Goal: Check status

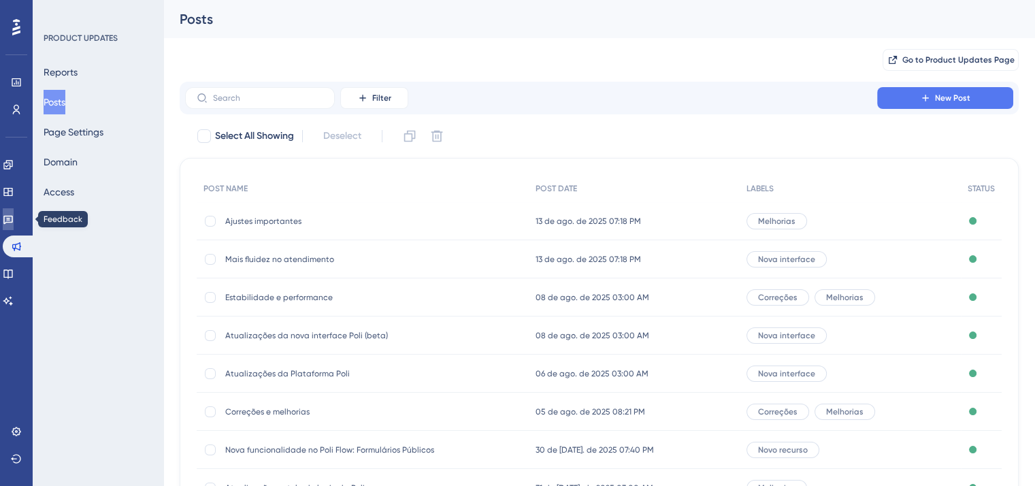
click at [3, 221] on link at bounding box center [8, 219] width 11 height 22
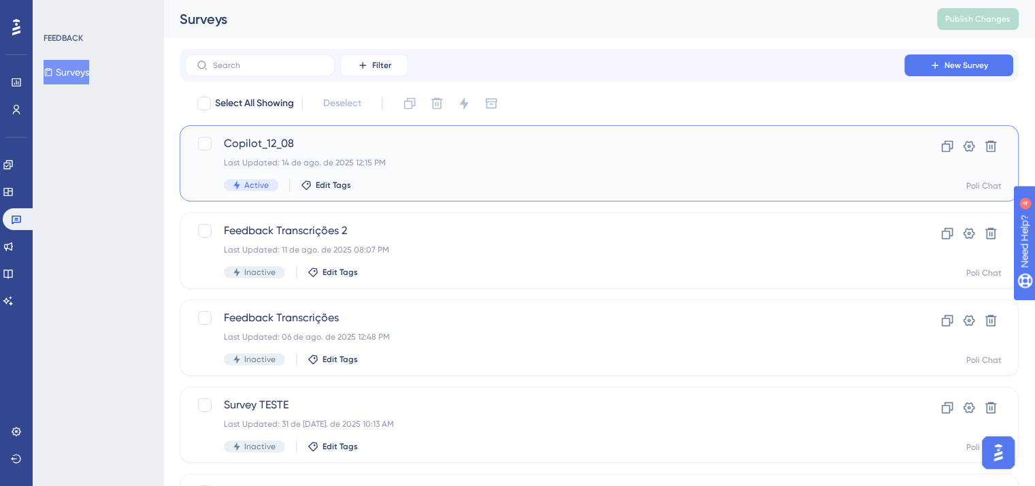
click at [436, 157] on div "Last Updated: 14 de ago. de 2025 12:15 PM" at bounding box center [545, 162] width 642 height 11
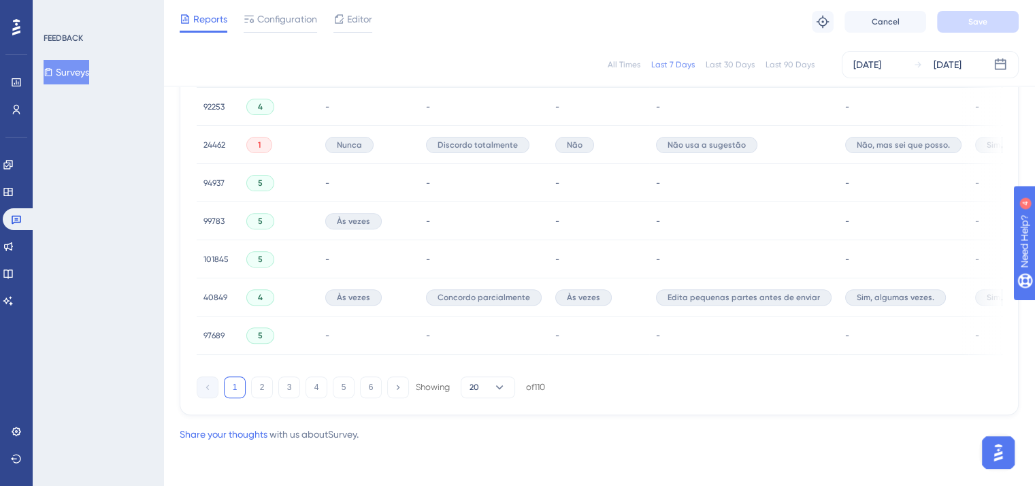
scroll to position [962, 0]
click at [496, 389] on icon at bounding box center [500, 387] width 14 height 14
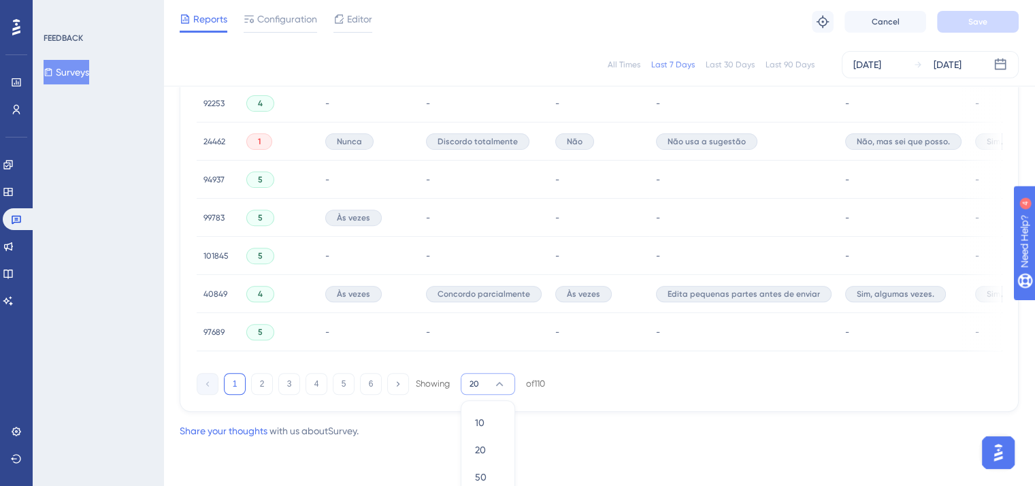
scroll to position [1006, 0]
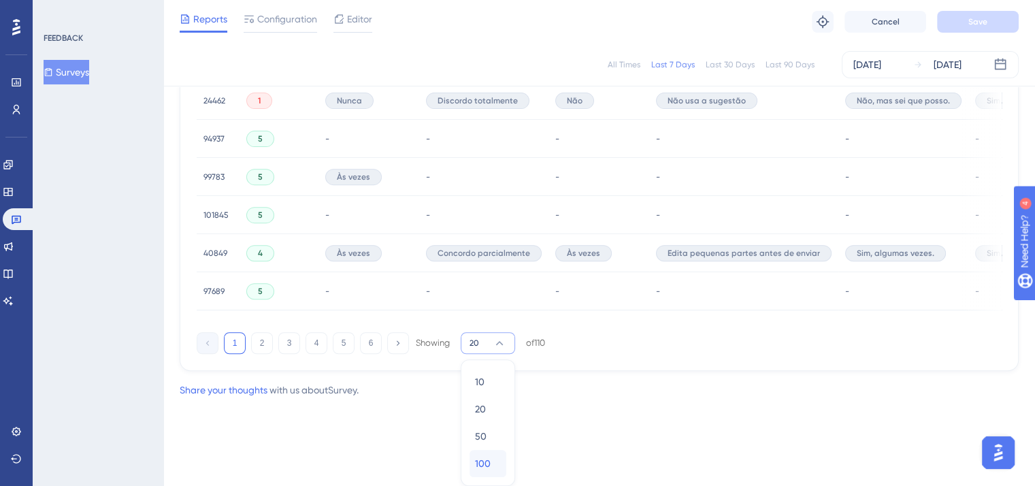
click at [491, 468] on div "100 100" at bounding box center [488, 463] width 26 height 27
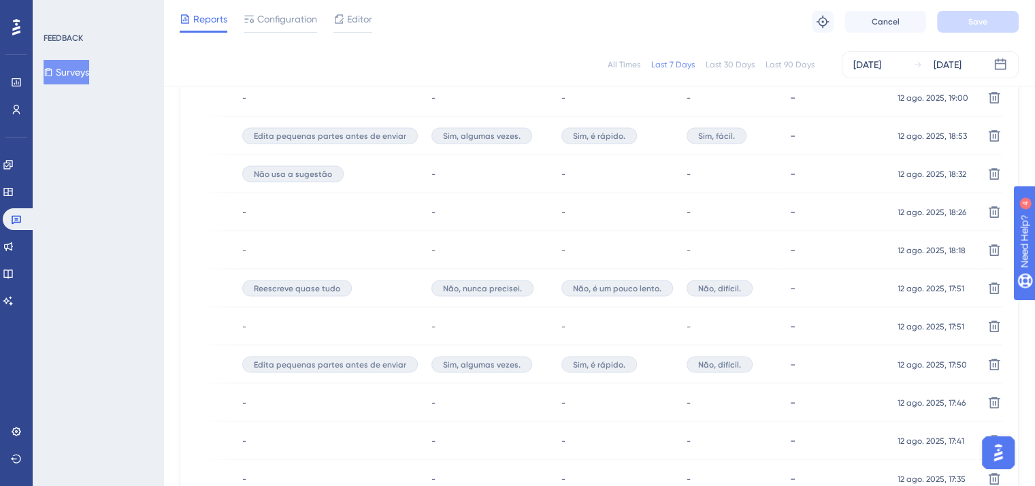
scroll to position [4011, 0]
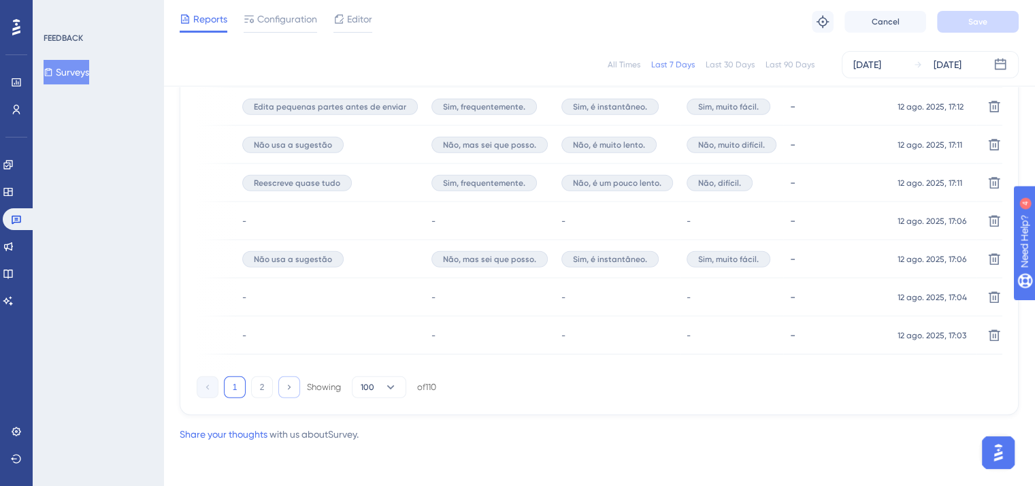
click at [291, 391] on icon at bounding box center [288, 386] width 9 height 9
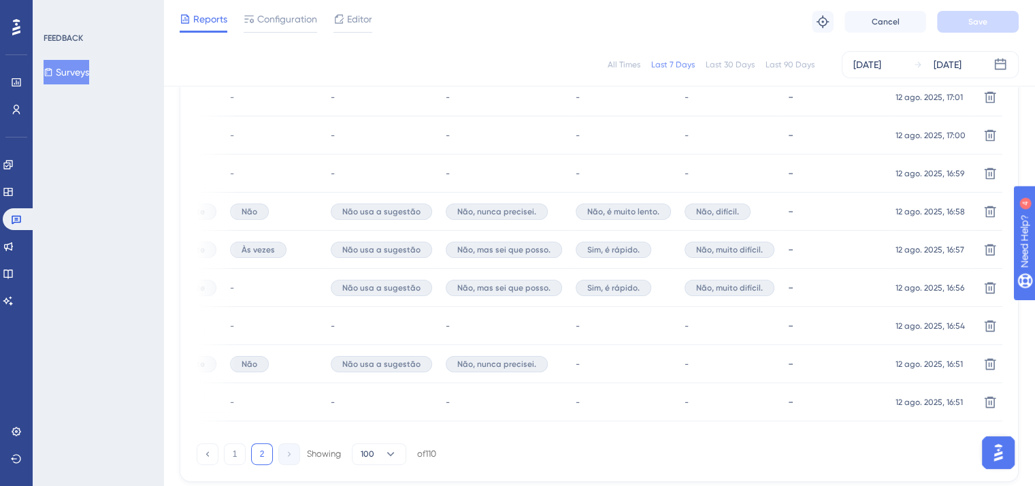
scroll to position [581, 0]
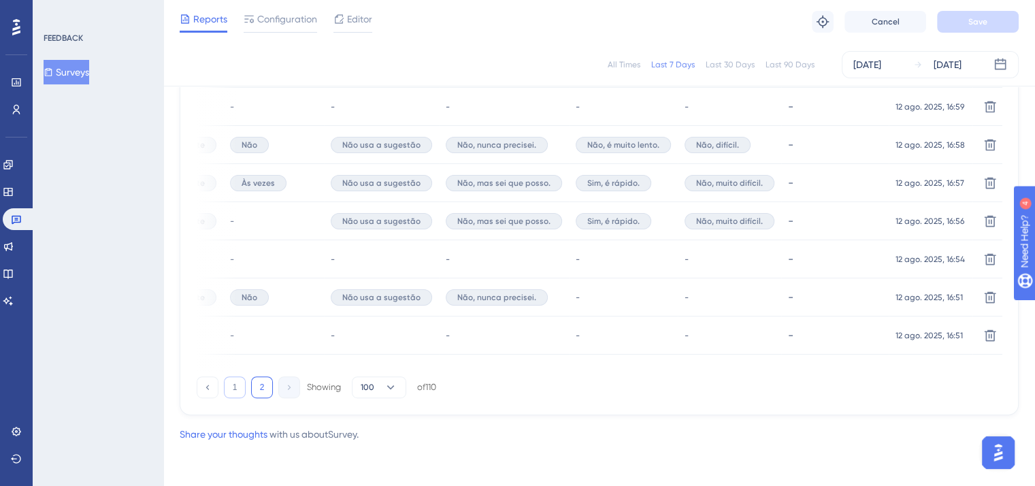
click at [227, 388] on button "1" at bounding box center [235, 387] width 22 height 22
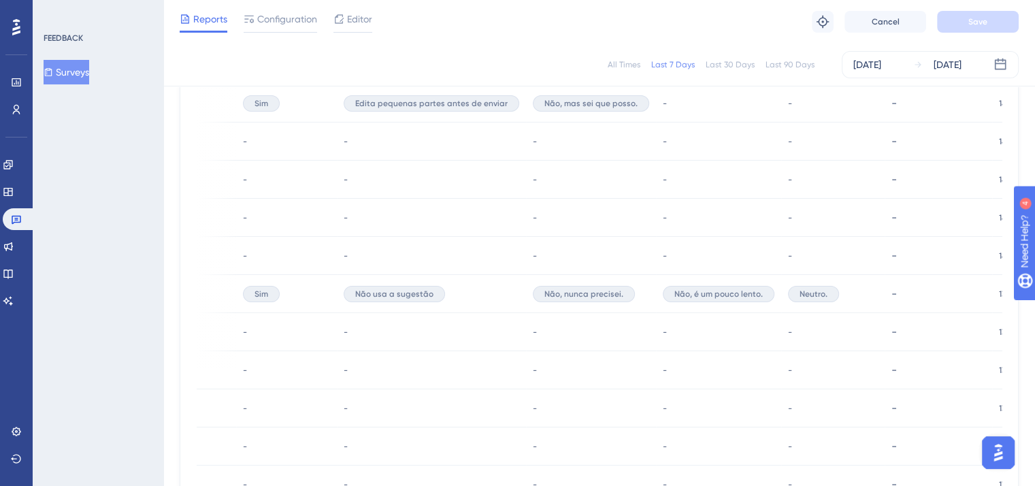
scroll to position [0, 0]
